Goal: Task Accomplishment & Management: Complete application form

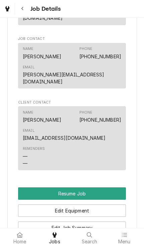
scroll to position [537, 0]
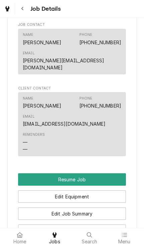
click at [122, 173] on button "Resume Job" at bounding box center [72, 179] width 108 height 12
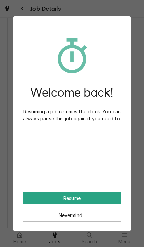
click at [106, 194] on button "Resume" at bounding box center [72, 198] width 99 height 12
click at [78, 196] on button "Resume" at bounding box center [72, 198] width 99 height 12
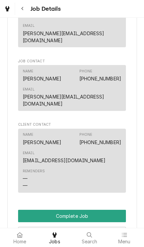
scroll to position [478, 0]
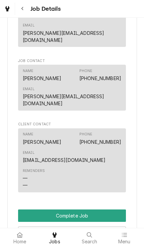
click at [113, 210] on button "Complete Job" at bounding box center [72, 216] width 108 height 12
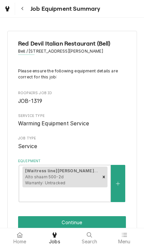
scroll to position [12, 0]
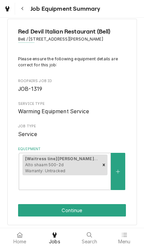
click at [110, 204] on button "Continue" at bounding box center [72, 210] width 108 height 12
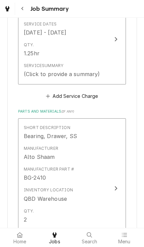
scroll to position [211, 0]
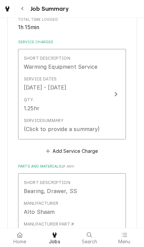
click at [118, 126] on button "Short Description Warming Equipment Service Service Dates [DATE] - [DATE] Qty. …" at bounding box center [72, 94] width 108 height 91
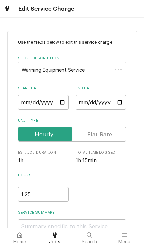
click at [110, 150] on div "Use the fields below to edit this service charge Short Description Warming Equi…" at bounding box center [72, 144] width 108 height 211
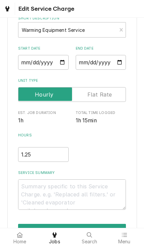
scroll to position [38, 0]
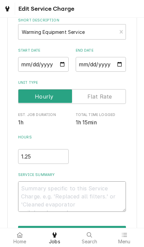
click at [97, 186] on textarea "Service Summary" at bounding box center [72, 197] width 108 height 31
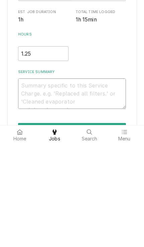
type textarea "x"
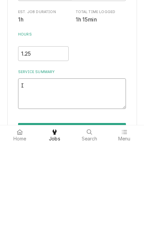
type textarea "I"
type textarea "x"
type textarea "I re"
type textarea "x"
type textarea "I rem"
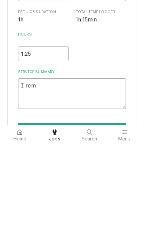
type textarea "x"
type textarea "I remov"
type textarea "x"
type textarea "I remove"
type textarea "x"
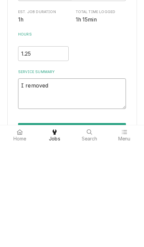
type textarea "I removed"
type textarea "x"
type textarea "I removed a"
type textarea "x"
type textarea "I removed an"
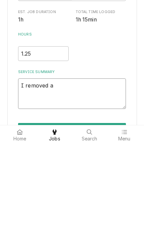
type textarea "x"
type textarea "I removed and"
type textarea "x"
type textarea "I removed and"
type textarea "x"
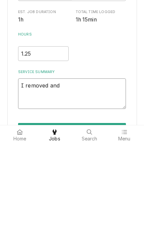
type textarea "I removed and r"
type textarea "x"
type textarea "I removed and re"
type textarea "x"
type textarea "I removed and rep"
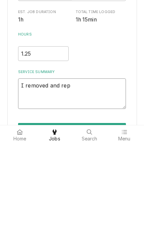
type textarea "x"
type textarea "I removed and repl"
type textarea "x"
type textarea "I removed and repla"
type textarea "x"
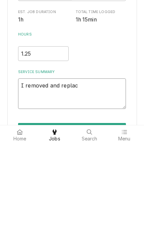
type textarea "I removed and replace"
type textarea "x"
type textarea "I removed and replaced"
type textarea "x"
type textarea "I removed and replaced"
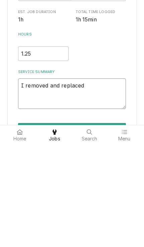
type textarea "x"
type textarea "I removed and replaced te"
type textarea "x"
type textarea "I removed and replaced [PERSON_NAME]"
type textarea "x"
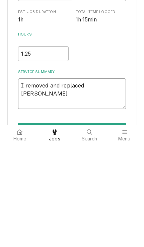
type textarea "I removed and replaced [PERSON_NAME]"
type textarea "x"
type textarea "I removed and replaced [PERSON_NAME]"
type textarea "x"
type textarea "I removed and replaced [PERSON_NAME] draw"
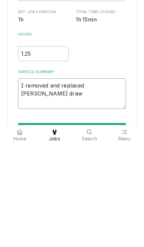
type textarea "x"
type textarea "I removed and replaced [PERSON_NAME]"
type textarea "x"
type textarea "I removed and replaced [PERSON_NAME]"
type textarea "x"
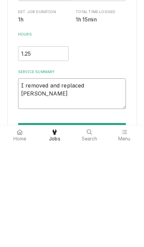
type textarea "I removed and replaced [PERSON_NAME] b"
type textarea "x"
type textarea "I removed and replaced [PERSON_NAME] drawer be"
type textarea "x"
type textarea "I removed and replaced [PERSON_NAME]"
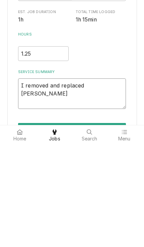
type textarea "x"
type textarea "I removed and replaced [PERSON_NAME] drawer bear"
type textarea "x"
type textarea "I removed and replaced [PERSON_NAME] drawer beari"
type textarea "x"
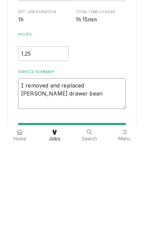
type textarea "I removed and replaced [PERSON_NAME] drawer bearin"
type textarea "x"
type textarea "I removed and replaced teo drawer bearing"
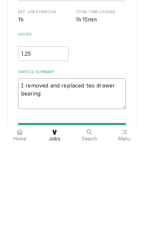
type textarea "x"
type textarea "I removed and replaced teo drawer bearings"
type textarea "x"
type textarea "I removed and replaced teo drawer bearings."
type textarea "x"
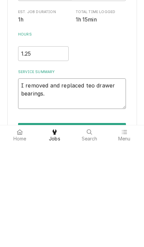
type textarea "I removed and replaced teo drawer bearings."
type textarea "x"
type textarea "I removed and replaced teo drawer bearings. O"
type textarea "x"
type textarea "I removed and replaced teo drawer bearings. On"
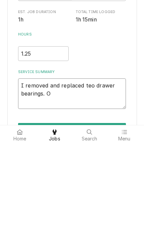
type textarea "x"
type textarea "I removed and replaced teo drawer bearings. One"
type textarea "x"
type textarea "I removed and replaced teo drawer bearings. One"
type textarea "x"
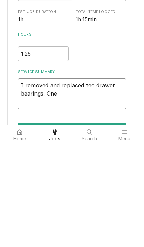
type textarea "I removed and replaced teo drawer bearings. One o"
type textarea "x"
type textarea "I removed and replaced teo drawer bearings. One on"
type textarea "x"
type textarea "I removed and replaced teo drawer bearings. One on"
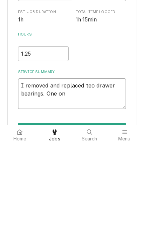
type textarea "x"
type textarea "I removed and replaced teo drawer bearings. One on o"
type textarea "x"
type textarea "I removed and replaced teo drawer bearings. One on e"
type textarea "x"
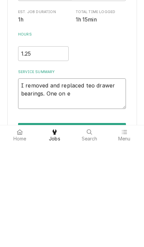
type textarea "I removed and replaced teo drawer bearings. One on ea"
type textarea "x"
type textarea "I removed and replaced teo drawer bearings. One on eac"
type textarea "x"
type textarea "I removed and replaced teo drawer bearings. One on each"
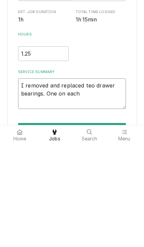
type textarea "x"
type textarea "I removed and replaced teo drawer bearings. One on each"
type textarea "x"
type textarea "I removed and replaced teo drawer bearings. One on each s"
type textarea "x"
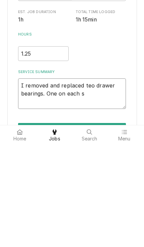
type textarea "I removed and replaced teo drawer bearings. One on each si"
type textarea "x"
type textarea "I removed and replaced teo drawer bearings. One on each sid"
type textarea "x"
type textarea "I removed and replaced teo drawer bearings. One on each side"
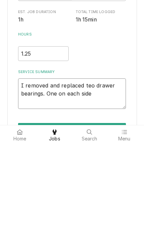
type textarea "x"
type textarea "I removed and replaced teo drawer bearings. One on each side"
type textarea "x"
type textarea "I removed and replaced teo drawer bearings. One on each side o"
type textarea "x"
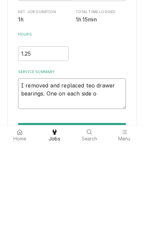
type textarea "I removed and replaced teo drawer bearings. One on each side of"
type textarea "x"
type textarea "I removed and replaced teo drawer bearings. One on each side of"
type textarea "x"
type textarea "I removed and replaced teo drawer bearings. One on each side of t"
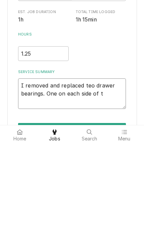
type textarea "x"
type textarea "I removed and replaced teo drawer bearings. One on each side of th"
type textarea "x"
type textarea "I removed and replaced teo drawer bearings. One on each side of the"
type textarea "x"
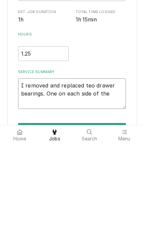
type textarea "I removed and replaced teo drawer bearings. One on each side of the"
type textarea "x"
type textarea "I removed and replaced teo drawer bearings. One on each side of the t"
type textarea "x"
type textarea "I removed and replaced teo drawer bearings. One on each side of the to"
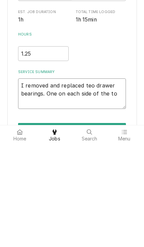
type textarea "x"
type textarea "I removed and replaced teo drawer bearings. One on each side of the top"
type textarea "x"
type textarea "I removed and replaced teo drawer bearings. One on each side of the top"
type textarea "x"
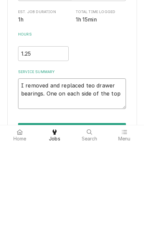
type textarea "I removed and replaced teo drawer bearings. One on each side of the top d"
type textarea "x"
type textarea "I removed and replaced teo drawer bearings. One on each side of the top dr"
type textarea "x"
type textarea "I removed and replaced teo drawer bearings. One on each side of the top dra"
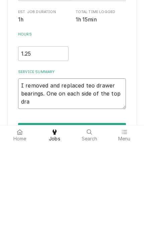
type textarea "x"
type textarea "I removed and replaced teo drawer bearings. One on each side of the top draw"
type textarea "x"
type textarea "I removed and replaced teo drawer bearings. One on each side of the top [PERSON…"
type textarea "x"
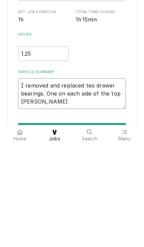
type textarea "I removed and replaced teo drawer bearings. One on each side of the top drawer"
type textarea "x"
type textarea "I removed and replaced teo drawer bearings. One on each side of the top drawer."
type textarea "x"
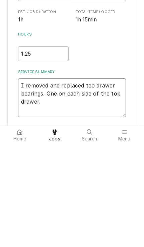
type textarea "I removed and replaced teo drawer bearings. One on each side of the top drawer."
type textarea "x"
type textarea "I removed and replaced teo drawer bearings. One on each side of the top drawer.…"
type textarea "x"
type textarea "I removed and replaced teo drawer bearings. One on each side of the top drawer.…"
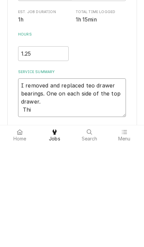
type textarea "x"
type textarea "I removed and replaced teo drawer bearings. One on each side of the top drawer.…"
type textarea "x"
type textarea "I removed and replaced teo drawer bearings. One on each side of the top drawer.…"
type textarea "x"
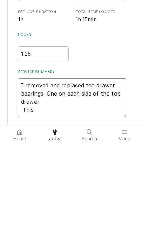
type textarea "I removed and replaced teo drawer bearings. One on each side of the top drawer.…"
type textarea "x"
type textarea "I removed and replaced teo drawer bearings. One on each side of the top drawer.…"
type textarea "x"
type textarea "I removed and replaced teo drawer bearings. One on each side of the top drawer.…"
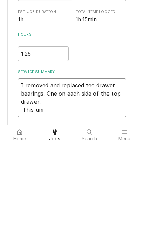
type textarea "x"
type textarea "I removed and replaced teo drawer bearings. One on each side of the top drawer.…"
type textarea "x"
type textarea "I removed and replaced teo drawer bearings. One on each side of the top drawer.…"
type textarea "x"
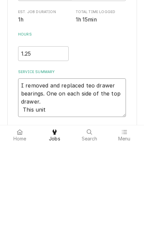
type textarea "I removed and replaced teo drawer bearings. One on each side of the top drawer.…"
type textarea "x"
type textarea "I removed and replaced teo drawer bearings. One on each side of the top drawer.…"
type textarea "x"
type textarea "I removed and replaced teo drawer bearings. One on each side of the top drawer.…"
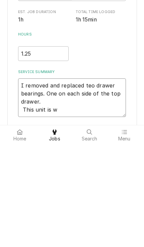
type textarea "x"
type textarea "I removed and replaced teo drawer bearings. One on each side of the top drawer.…"
type textarea "x"
type textarea "I removed and replaced teo drawer bearings. One on each side of the top drawer.…"
type textarea "x"
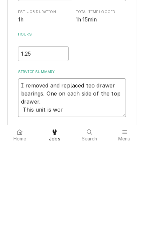
type textarea "I removed and replaced teo drawer bearings. One on each side of the top drawer.…"
type textarea "x"
type textarea "I removed and replaced teo drawer bearings. One on each side of the top drawer.…"
type textarea "x"
type textarea "I removed and replaced teo drawer bearings. One on each side of the top drawer.…"
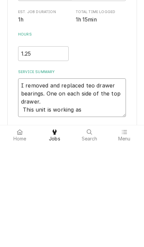
type textarea "x"
type textarea "I removed and replaced teo drawer bearings. One on each side of the top drawer.…"
type textarea "x"
type textarea "I removed and replaced teo drawer bearings. One on each side of the top drawer.…"
type textarea "x"
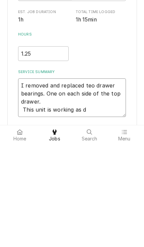
type textarea "I removed and replaced teo drawer bearings. One on each side of the top drawer.…"
type textarea "x"
type textarea "I removed and replaced teo drawer bearings. One on each side of the top drawer.…"
type textarea "x"
type textarea "I removed and replaced teo drawer bearings. One on each side of the top drawer.…"
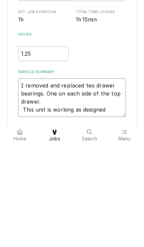
type textarea "x"
type textarea "I removed and replaced teo drawer bearings. One on each side of the top drawer.…"
type textarea "x"
type textarea "I removed and replaced teo drawer bearings. One on each side of the top drawer.…"
type textarea "x"
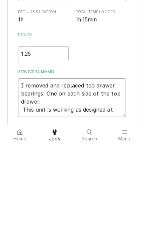
type textarea "I removed and replaced teo drawer bearings. One on each side of the top drawer.…"
type textarea "x"
type textarea "I removed and replaced teo drawer bearings. One on each side of the top drawer.…"
type textarea "x"
type textarea "I removed and replaced teo drawer bearings. One on each side of the top drawer.…"
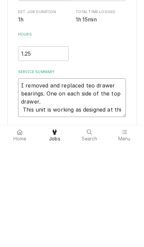
type textarea "x"
type textarea "I removed and replaced teo drawer bearings. One on each side of the top drawer.…"
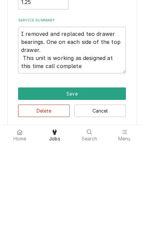
click at [21, 191] on button "Save" at bounding box center [72, 197] width 108 height 12
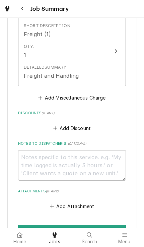
scroll to position [600, 0]
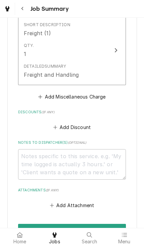
click at [101, 92] on button "Add Miscellaneous Charge" at bounding box center [72, 96] width 70 height 9
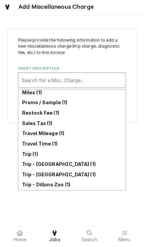
scroll to position [156, 0]
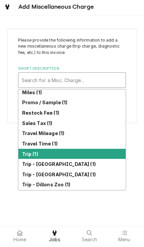
click at [100, 151] on div "Trip (1)" at bounding box center [71, 156] width 107 height 10
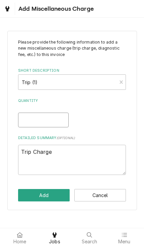
click at [22, 118] on input "Quantity" at bounding box center [43, 120] width 51 height 15
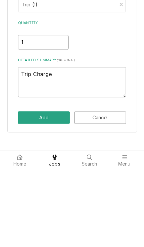
click at [24, 189] on button "Add" at bounding box center [44, 195] width 52 height 12
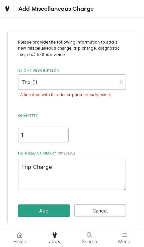
click at [112, 207] on button "Cancel" at bounding box center [100, 211] width 52 height 12
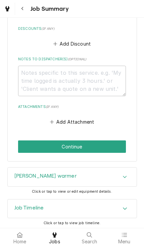
scroll to position [682, 0]
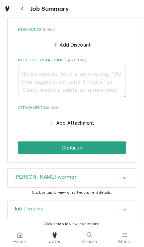
click at [118, 144] on button "Continue" at bounding box center [72, 148] width 108 height 12
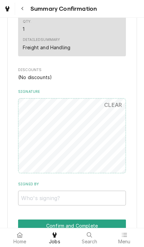
scroll to position [501, 0]
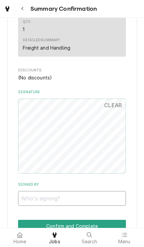
click at [112, 191] on input "Signed By" at bounding box center [72, 198] width 108 height 15
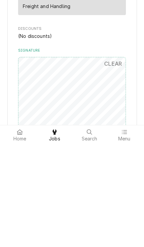
scroll to position [442, 0]
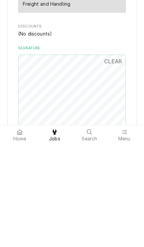
type input "Luis. Lopez"
click at [109, 158] on button "CLEAR" at bounding box center [113, 164] width 26 height 13
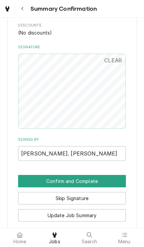
scroll to position [547, 0]
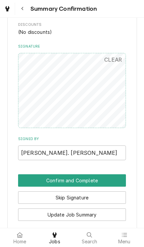
click at [112, 174] on button "Confirm and Complete" at bounding box center [72, 180] width 108 height 12
